Goal: Task Accomplishment & Management: Complete application form

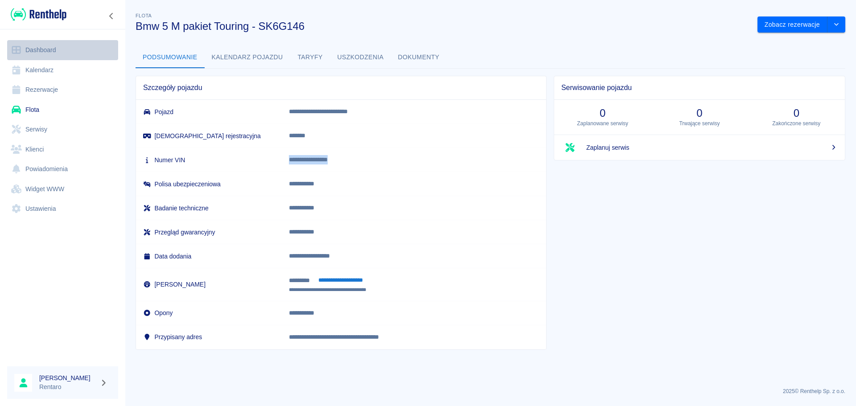
click at [43, 45] on link "Dashboard" at bounding box center [62, 50] width 111 height 20
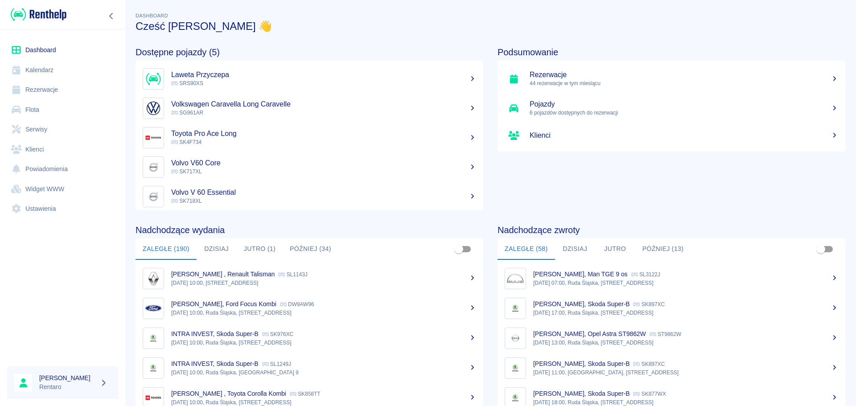
click at [55, 74] on link "Kalendarz" at bounding box center [62, 70] width 111 height 20
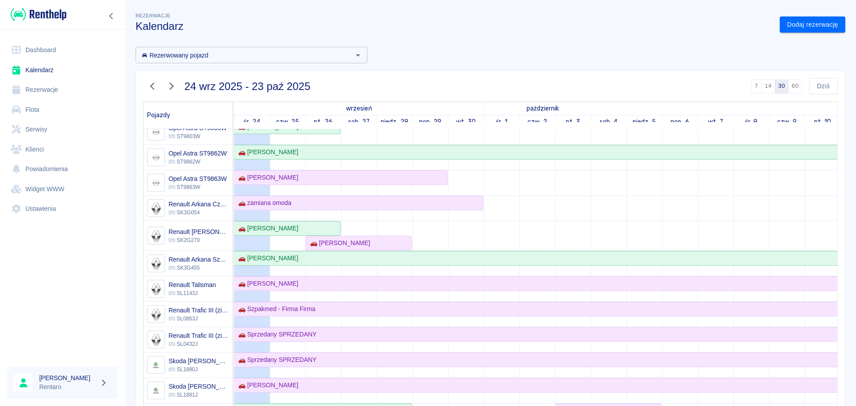
scroll to position [357, 0]
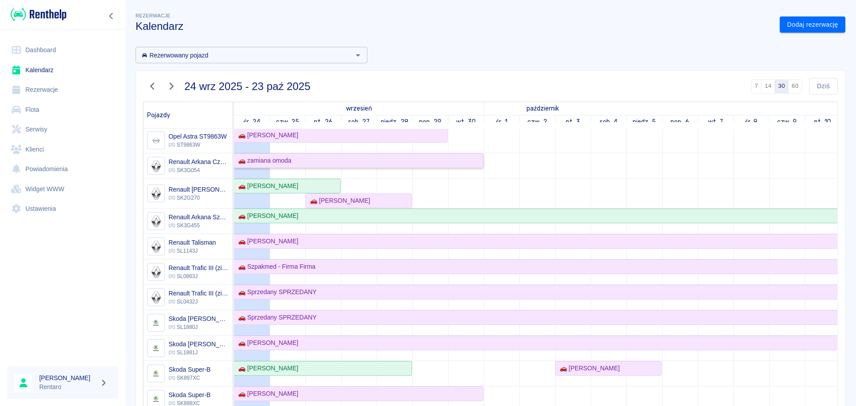
click at [295, 164] on div "🚗 zamiana omoda" at bounding box center [358, 160] width 248 height 9
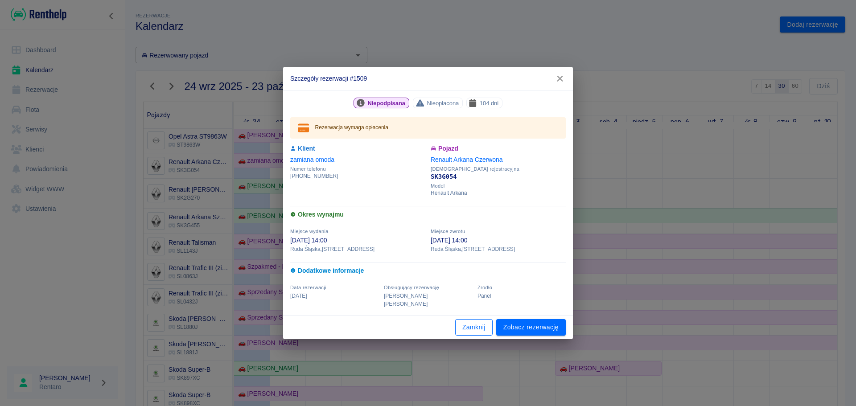
click at [475, 323] on button "Zamknij" at bounding box center [473, 327] width 37 height 16
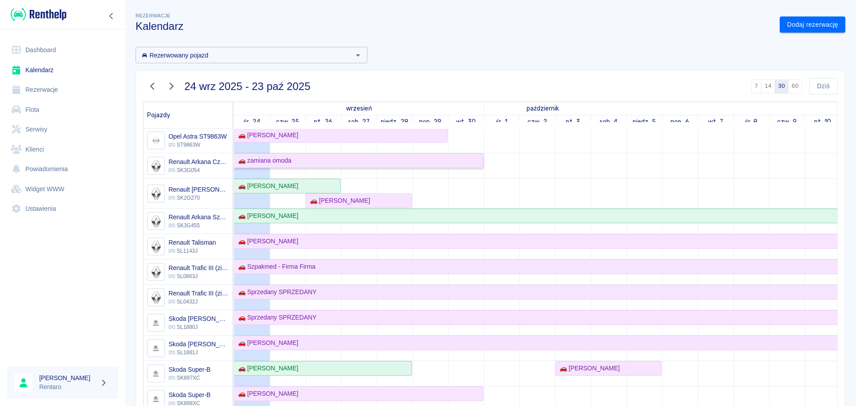
click at [332, 163] on div "🚗 zamiana omoda" at bounding box center [358, 160] width 248 height 9
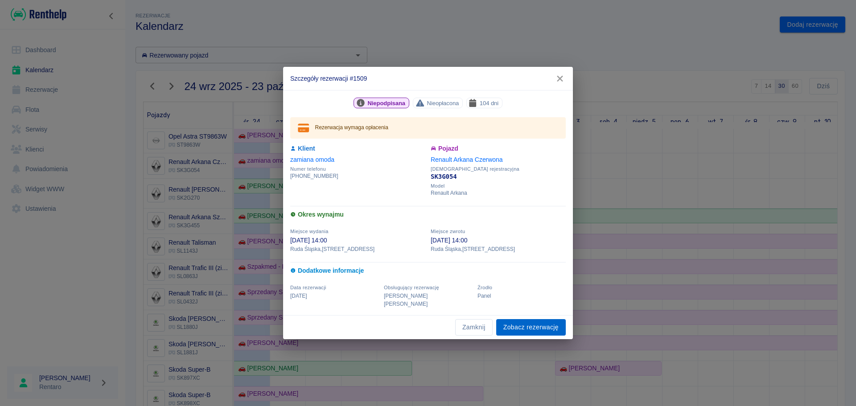
click at [518, 320] on link "Zobacz rezerwację" at bounding box center [531, 327] width 70 height 16
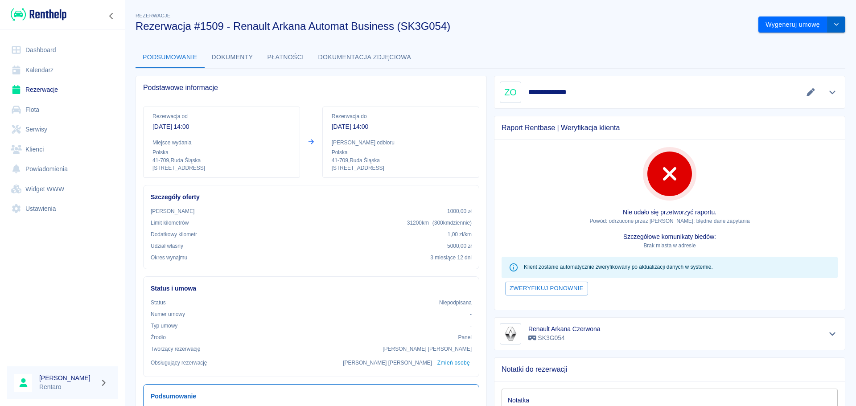
click at [830, 21] on button "drop-down" at bounding box center [836, 24] width 18 height 16
click at [806, 43] on li "Modyfikuj rezerwację" at bounding box center [795, 43] width 72 height 15
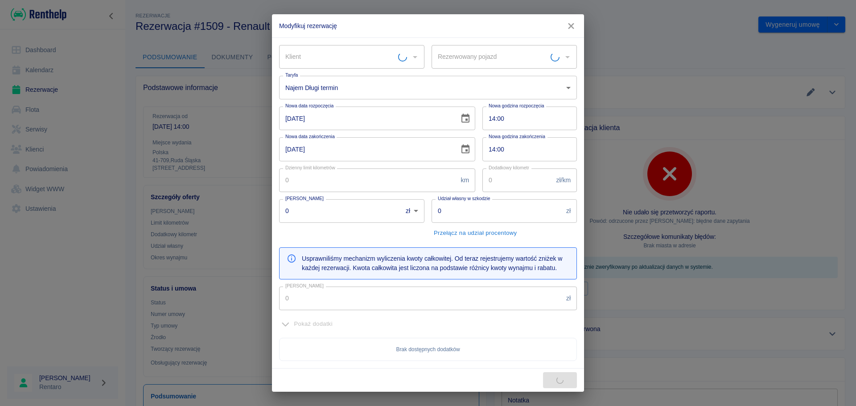
type input "Renault Arkana Czerwona - SK3G054"
type input "zamiana omoda"
type input "100"
type input "1"
type input "1000"
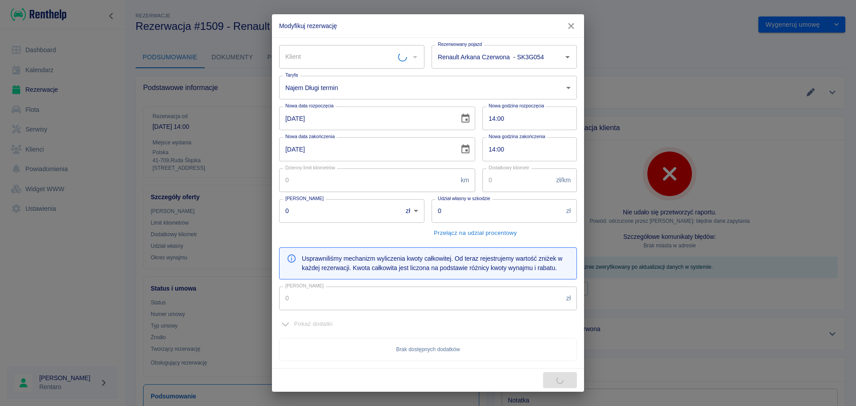
type input "5000"
type input "12800"
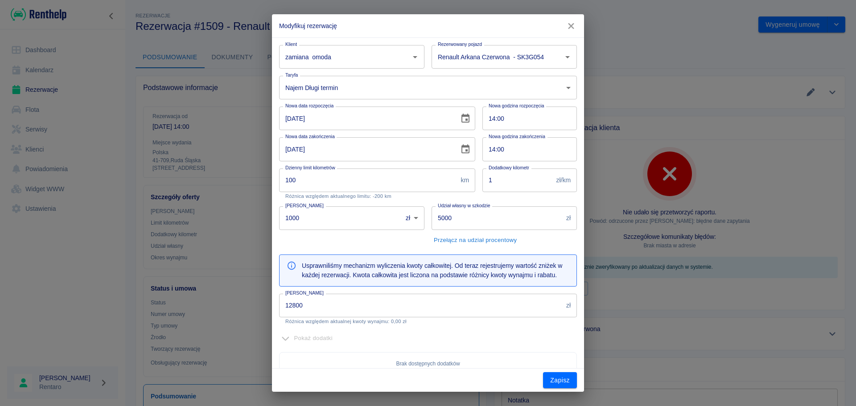
click at [574, 25] on icon "button" at bounding box center [571, 25] width 12 height 9
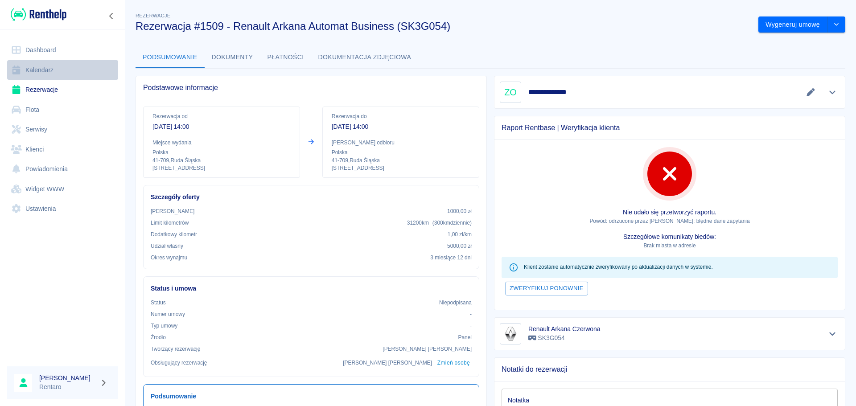
click at [51, 68] on link "Kalendarz" at bounding box center [62, 70] width 111 height 20
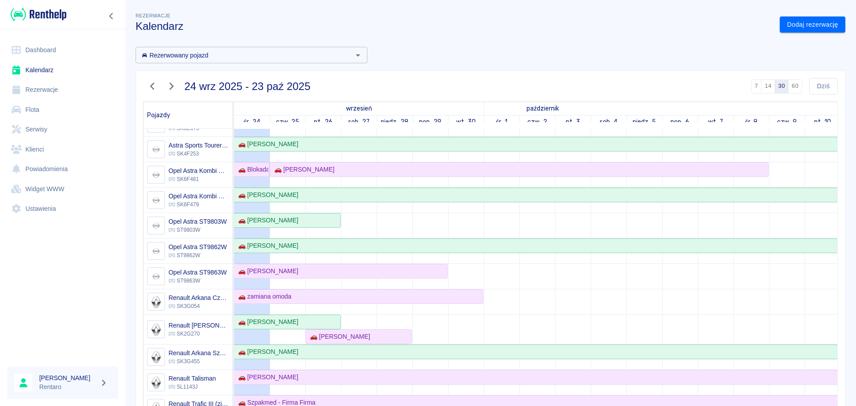
scroll to position [223, 0]
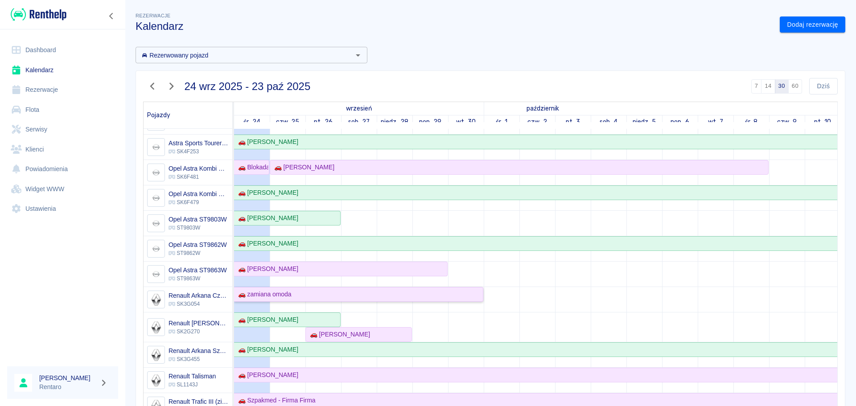
click at [291, 298] on div "🚗 zamiana omoda" at bounding box center [262, 294] width 57 height 9
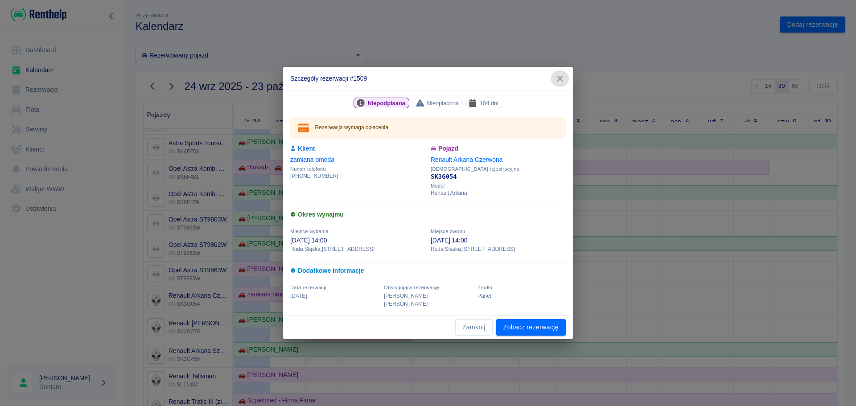
click at [562, 83] on icon "button" at bounding box center [560, 78] width 12 height 9
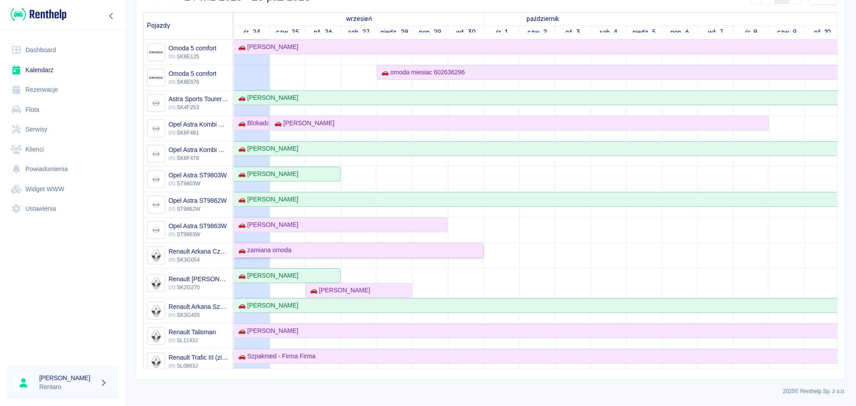
scroll to position [178, 0]
click at [272, 250] on div "🚗 zamiana omoda" at bounding box center [262, 249] width 57 height 9
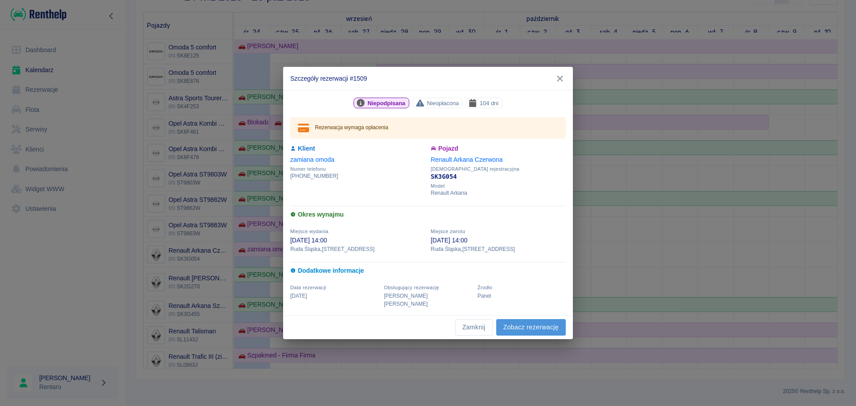
click at [525, 328] on link "Zobacz rezerwację" at bounding box center [531, 327] width 70 height 16
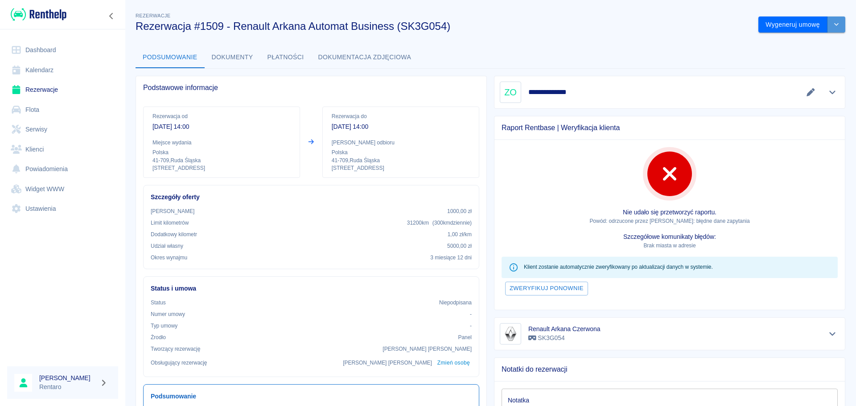
click at [833, 25] on icon "drop-down" at bounding box center [836, 24] width 7 height 6
click at [783, 45] on li "Modyfikuj rezerwację" at bounding box center [795, 43] width 72 height 15
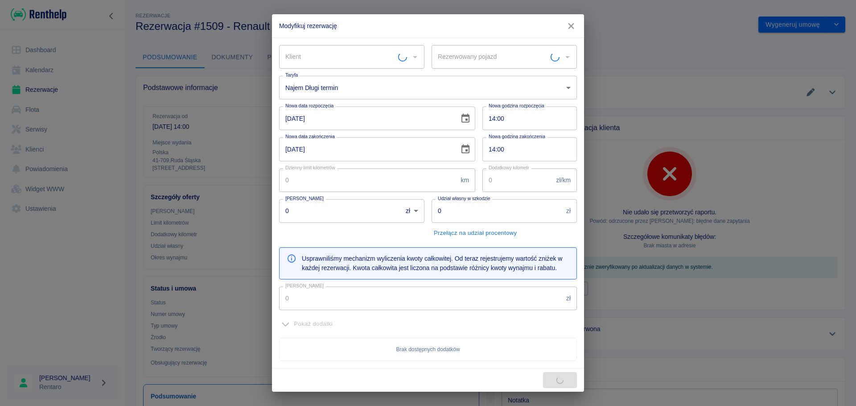
type input "Renault Arkana Czerwona - SK3G054"
type input "zamiana omoda"
type input "100"
type input "1"
type input "1000"
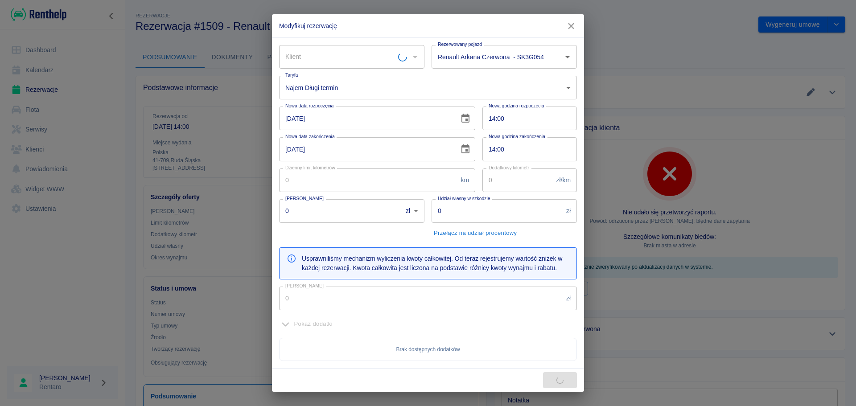
type input "5000"
type input "12800"
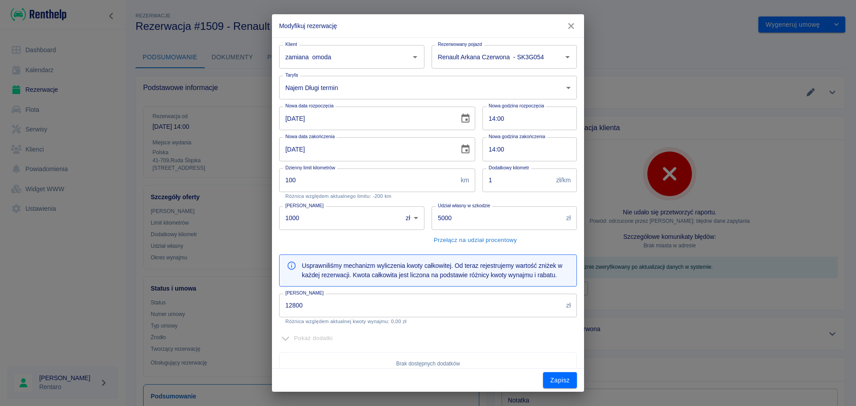
click at [326, 149] on input "[DATE]" at bounding box center [366, 149] width 174 height 24
click at [462, 148] on icon "Choose date, selected date is 30 wrz 2025" at bounding box center [465, 149] width 11 height 11
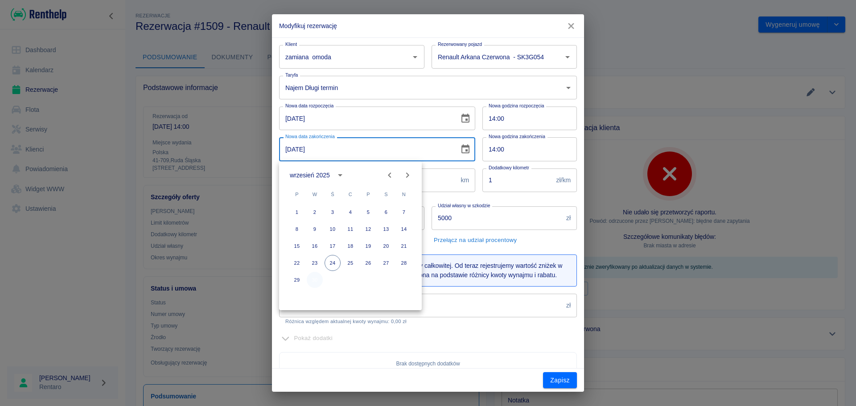
click at [319, 278] on button "30" at bounding box center [315, 280] width 16 height 16
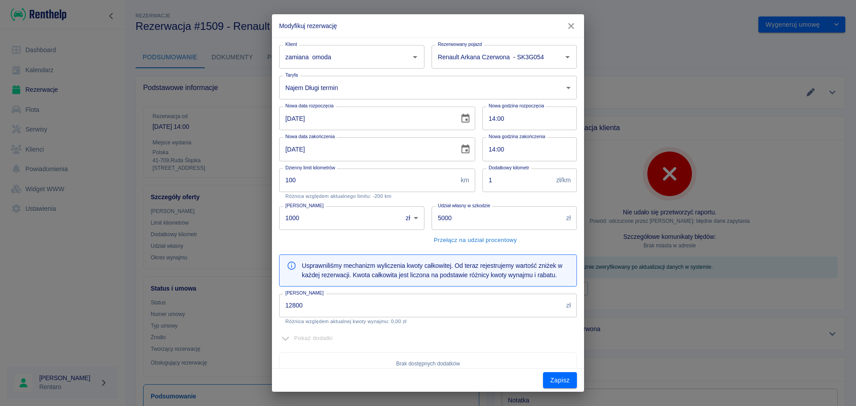
click at [462, 145] on icon "Choose date, selected date is 30 wrz 2025" at bounding box center [465, 148] width 8 height 9
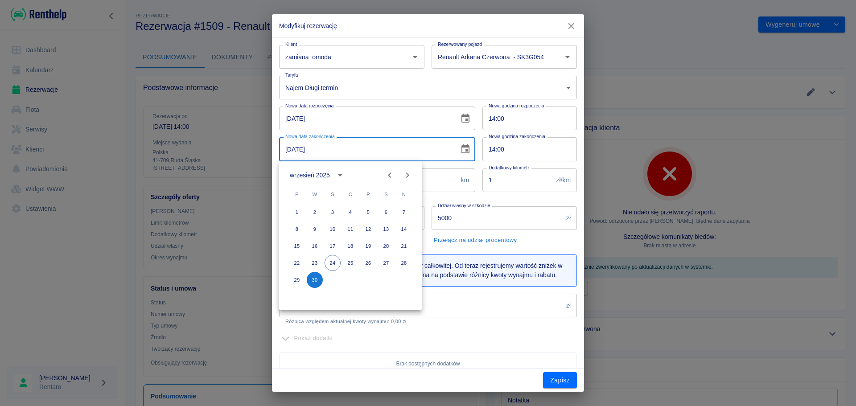
click at [409, 174] on icon "Next month" at bounding box center [407, 175] width 11 height 11
click at [370, 280] on button "31" at bounding box center [368, 280] width 16 height 16
type input "[DATE]"
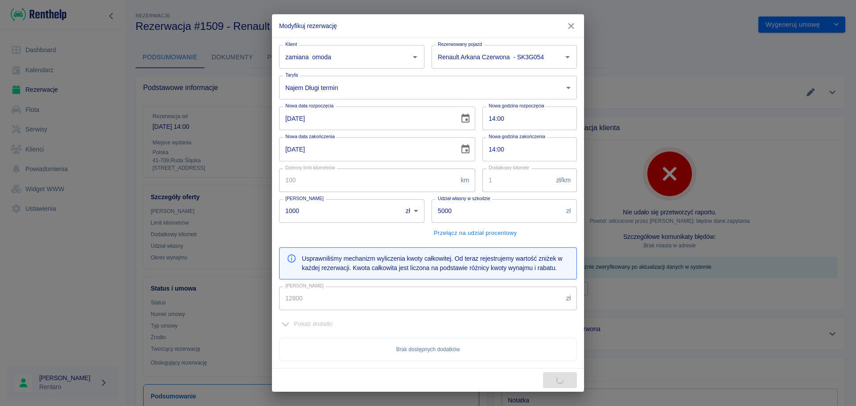
type input "16000"
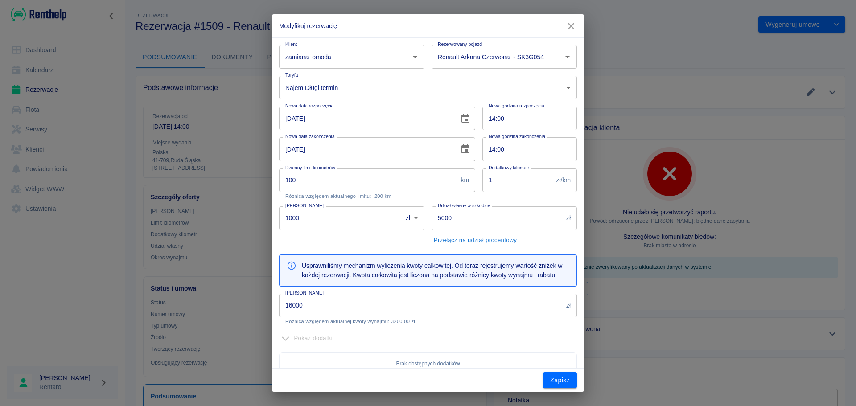
click at [560, 380] on button "Zapisz" at bounding box center [560, 380] width 34 height 16
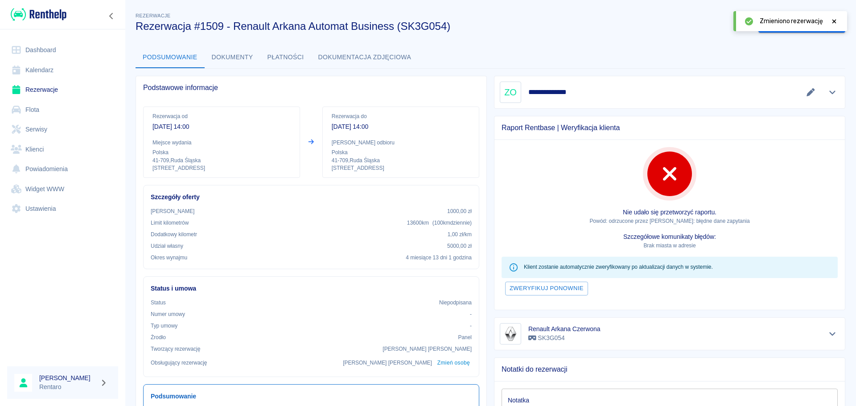
click at [45, 70] on link "Kalendarz" at bounding box center [62, 70] width 111 height 20
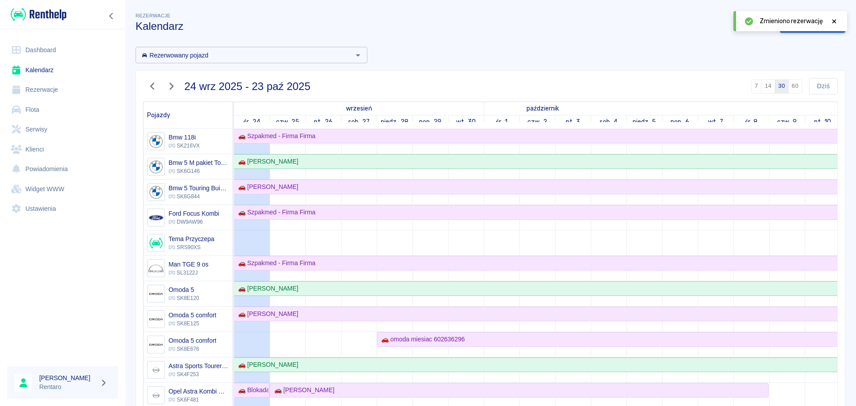
click at [40, 67] on link "Kalendarz" at bounding box center [62, 70] width 111 height 20
click at [833, 21] on icon at bounding box center [834, 21] width 8 height 6
click at [40, 142] on link "Klienci" at bounding box center [62, 150] width 111 height 20
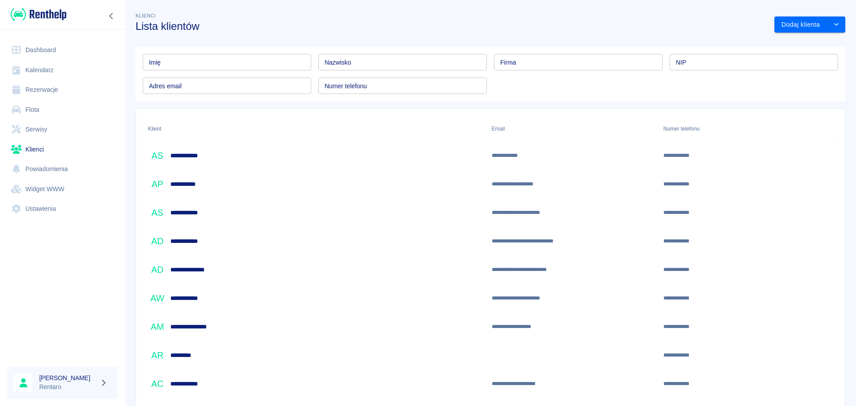
click at [188, 66] on input "Imię" at bounding box center [227, 62] width 168 height 16
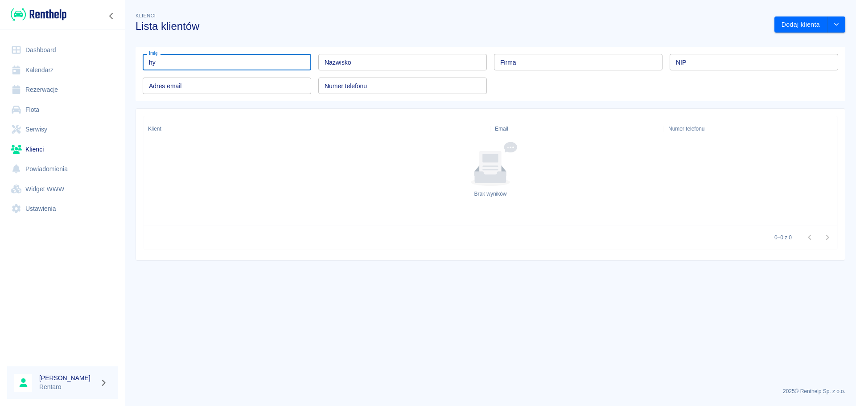
type input "h"
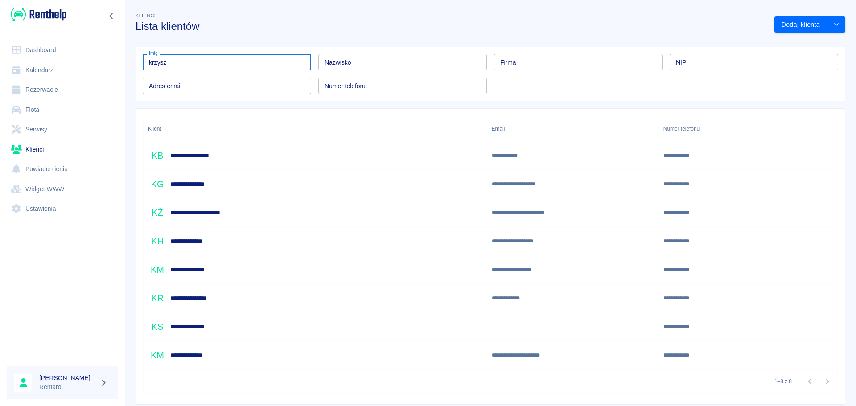
type input "krzysz"
click at [203, 244] on h6 "**********" at bounding box center [190, 241] width 40 height 9
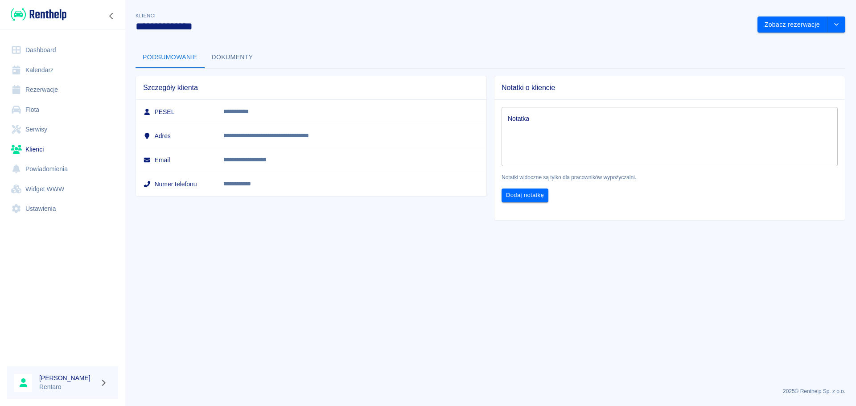
click at [239, 54] on button "Dokumenty" at bounding box center [233, 57] width 56 height 21
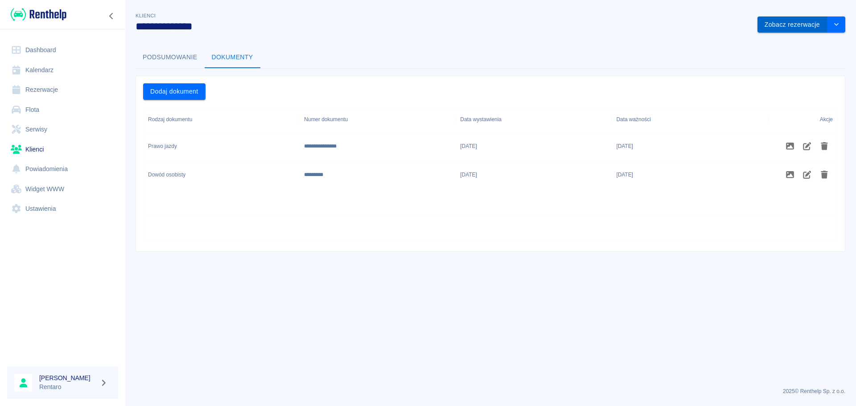
click at [789, 28] on button "Zobacz rezerwacje" at bounding box center [792, 24] width 70 height 16
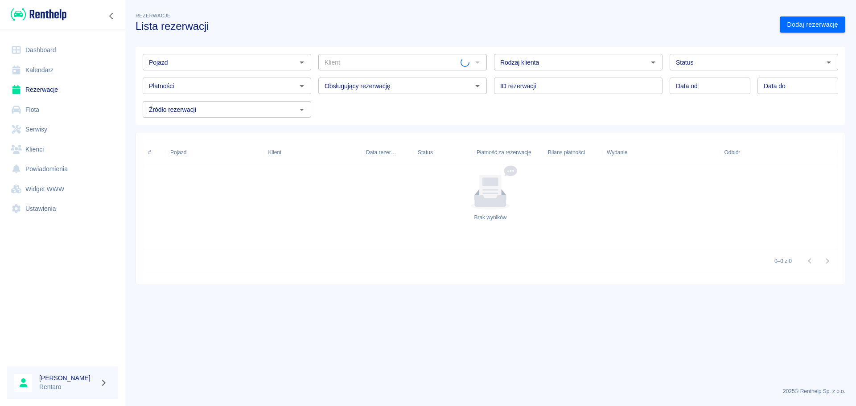
type input "[PERSON_NAME] ([PHONE_NUMBER])"
click at [268, 87] on input "Płatności" at bounding box center [219, 85] width 148 height 11
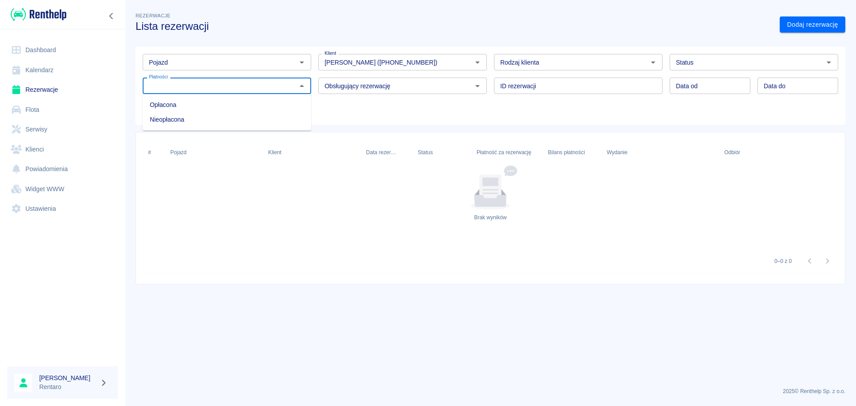
click at [432, 119] on div "Pojazd Pojazd Klient [PERSON_NAME] ([PHONE_NUMBER]) Klient Rodzaj klienta Rodza…" at bounding box center [490, 86] width 710 height 78
click at [382, 94] on div "Obsługujący rezerwację" at bounding box center [402, 86] width 168 height 16
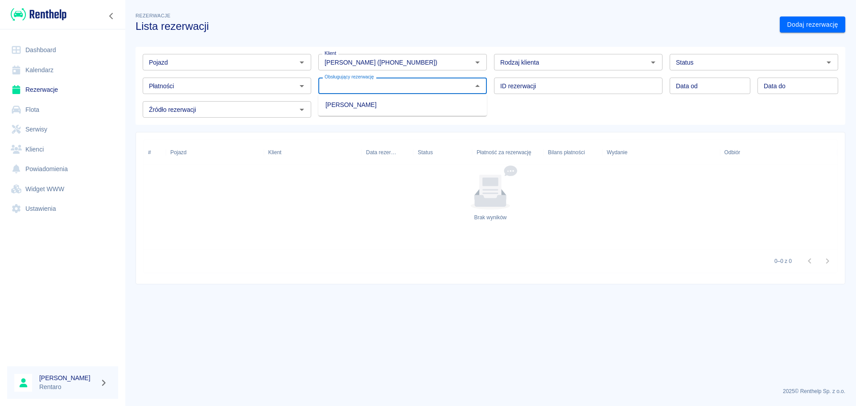
click at [392, 106] on li "[PERSON_NAME]" at bounding box center [402, 105] width 168 height 15
type input "[PERSON_NAME]"
click at [419, 86] on input "[PERSON_NAME]" at bounding box center [389, 85] width 137 height 11
click at [395, 115] on ul "[PERSON_NAME]" at bounding box center [402, 105] width 168 height 22
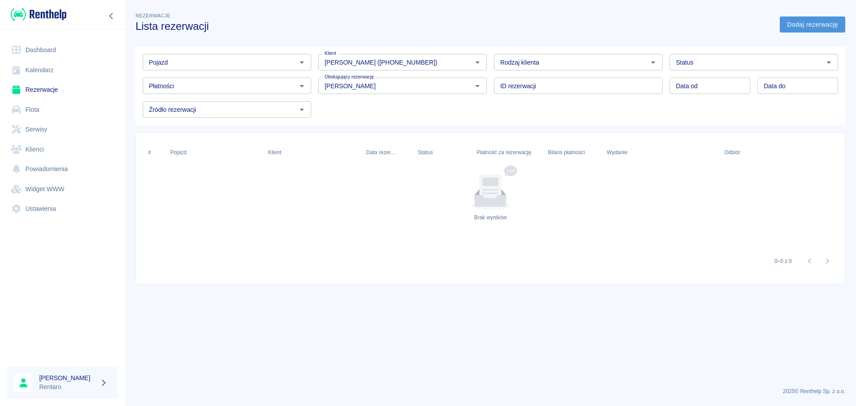
click at [810, 24] on link "Dodaj rezerwację" at bounding box center [813, 24] width 66 height 16
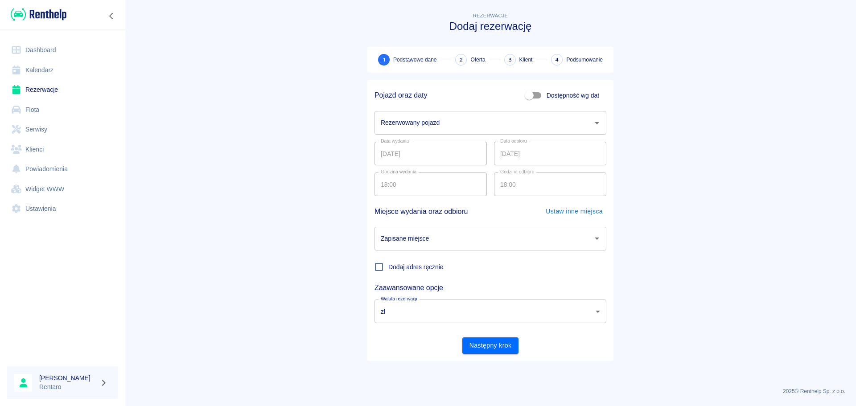
click at [443, 124] on input "Rezerwowany pojazd" at bounding box center [483, 123] width 210 height 16
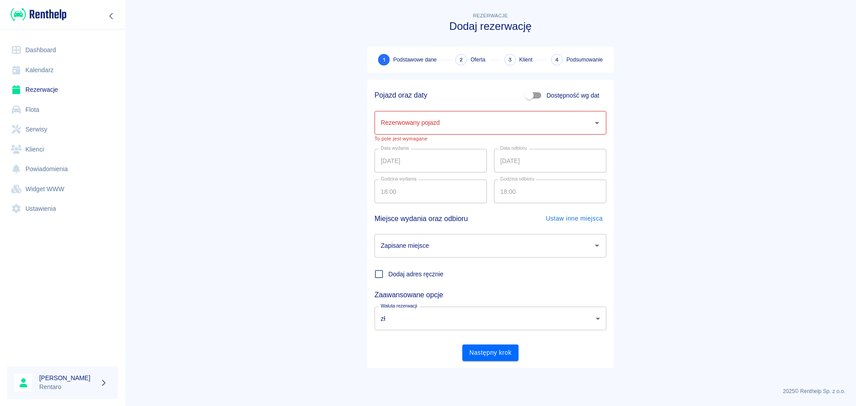
click at [718, 143] on main "Rezerwacje Dodaj rezerwację 1 Podstawowe dane 2 Oferta 3 Klient 4 Podsumowanie …" at bounding box center [490, 195] width 731 height 369
